Goal: Task Accomplishment & Management: Manage account settings

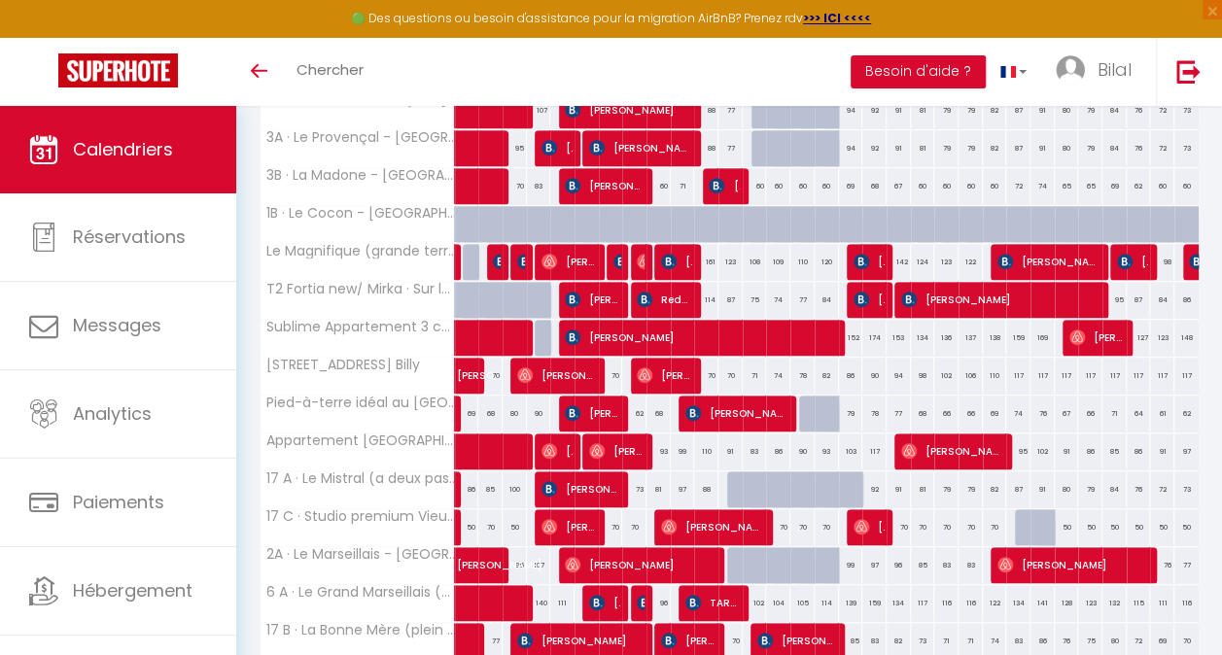
scroll to position [483, 0]
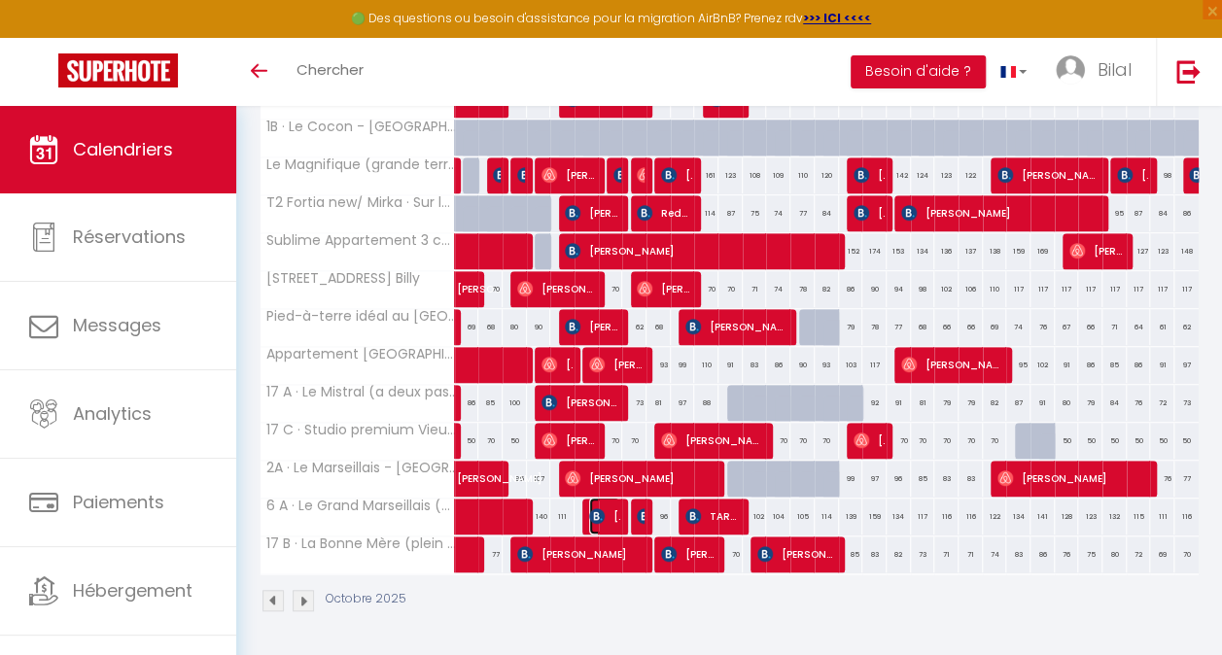
click at [608, 502] on span "[PERSON_NAME]" at bounding box center [604, 516] width 31 height 37
select select "OK"
select select "KO"
select select "0"
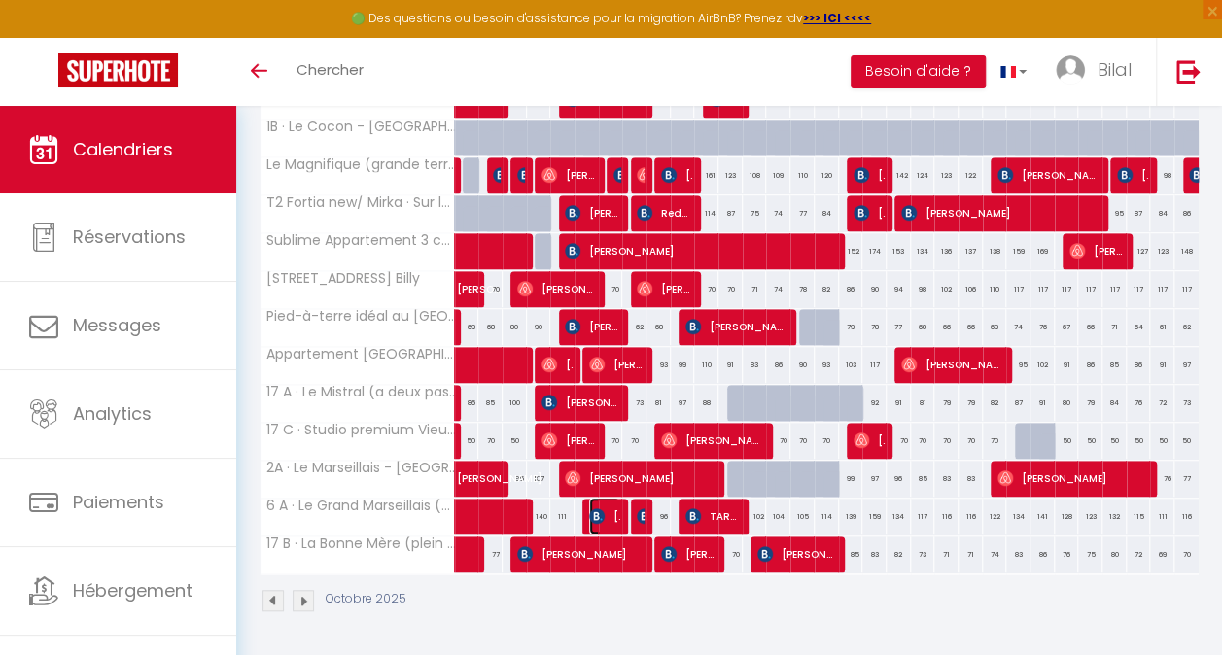
select select "1"
select select
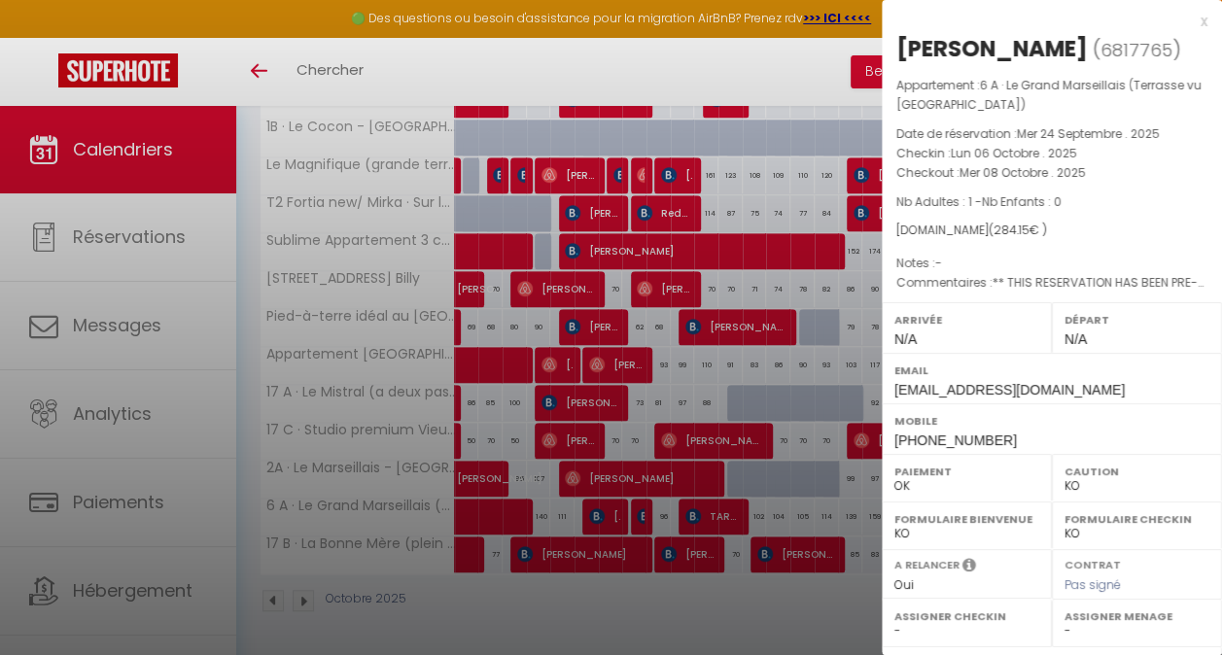
click at [608, 502] on div at bounding box center [611, 327] width 1222 height 655
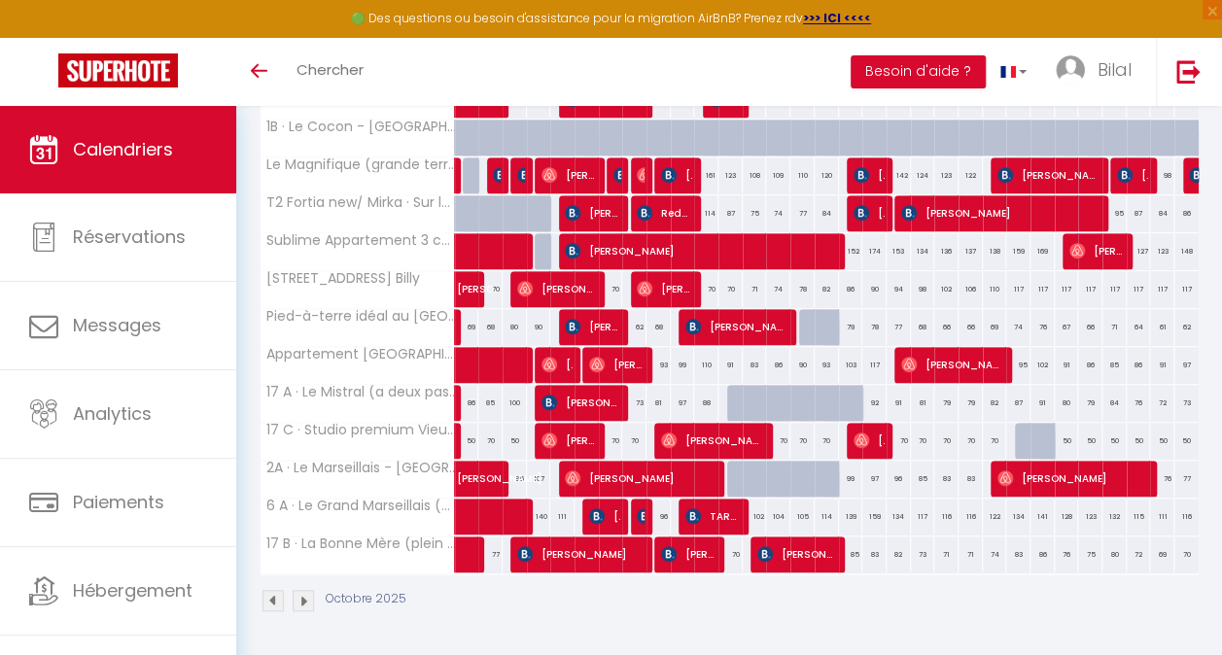
click at [632, 501] on div at bounding box center [643, 517] width 24 height 37
click at [637, 508] on img at bounding box center [645, 516] width 16 height 16
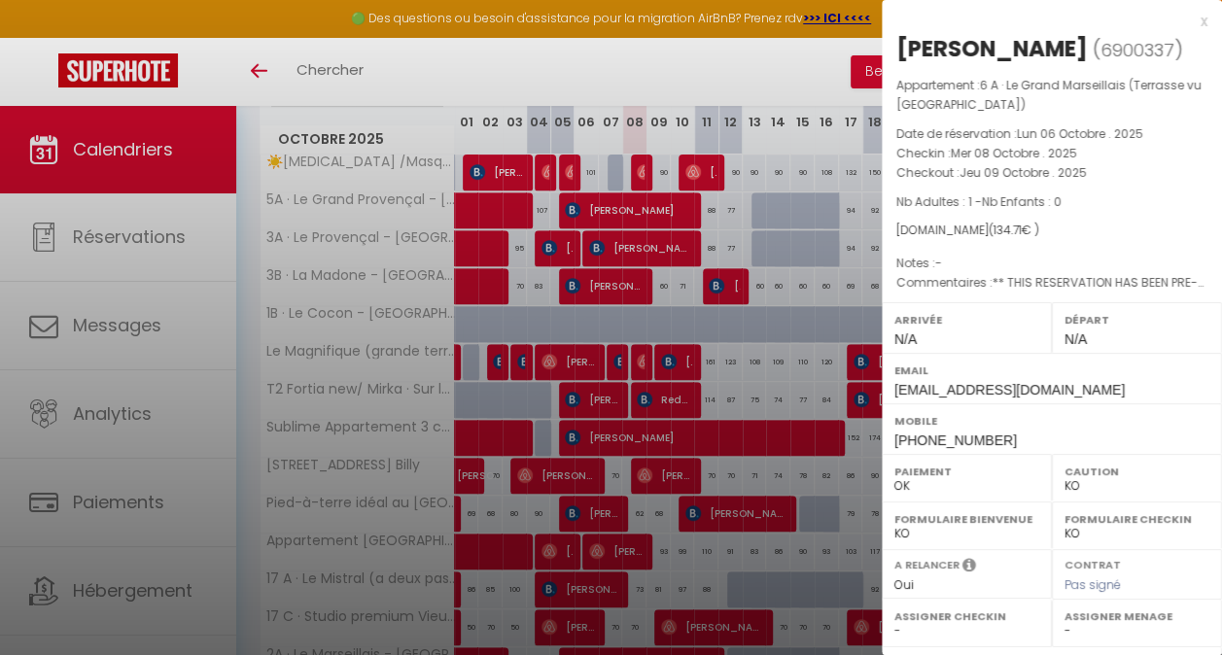
scroll to position [191, 0]
